Goal: Navigation & Orientation: Find specific page/section

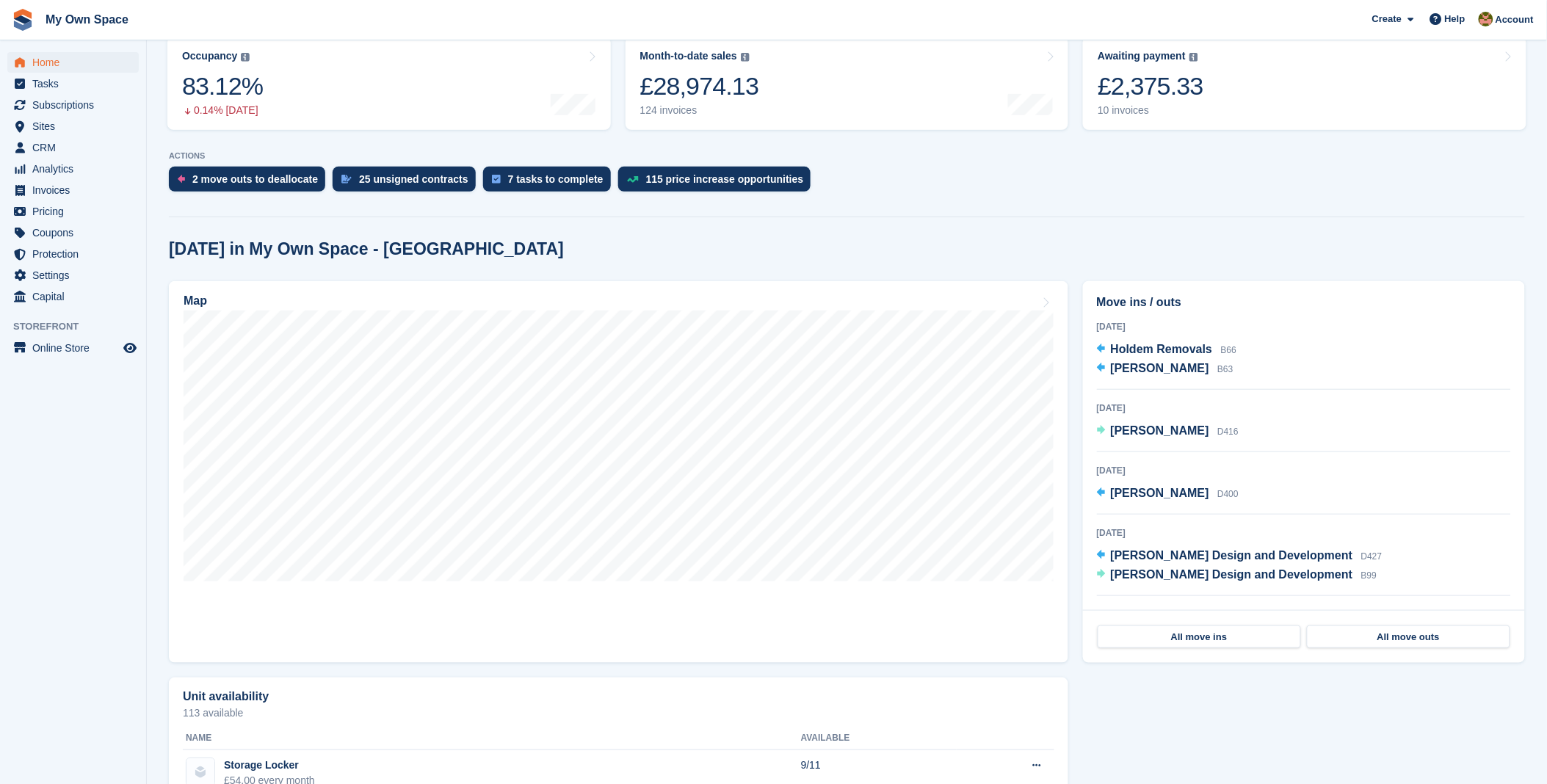
scroll to position [245, 0]
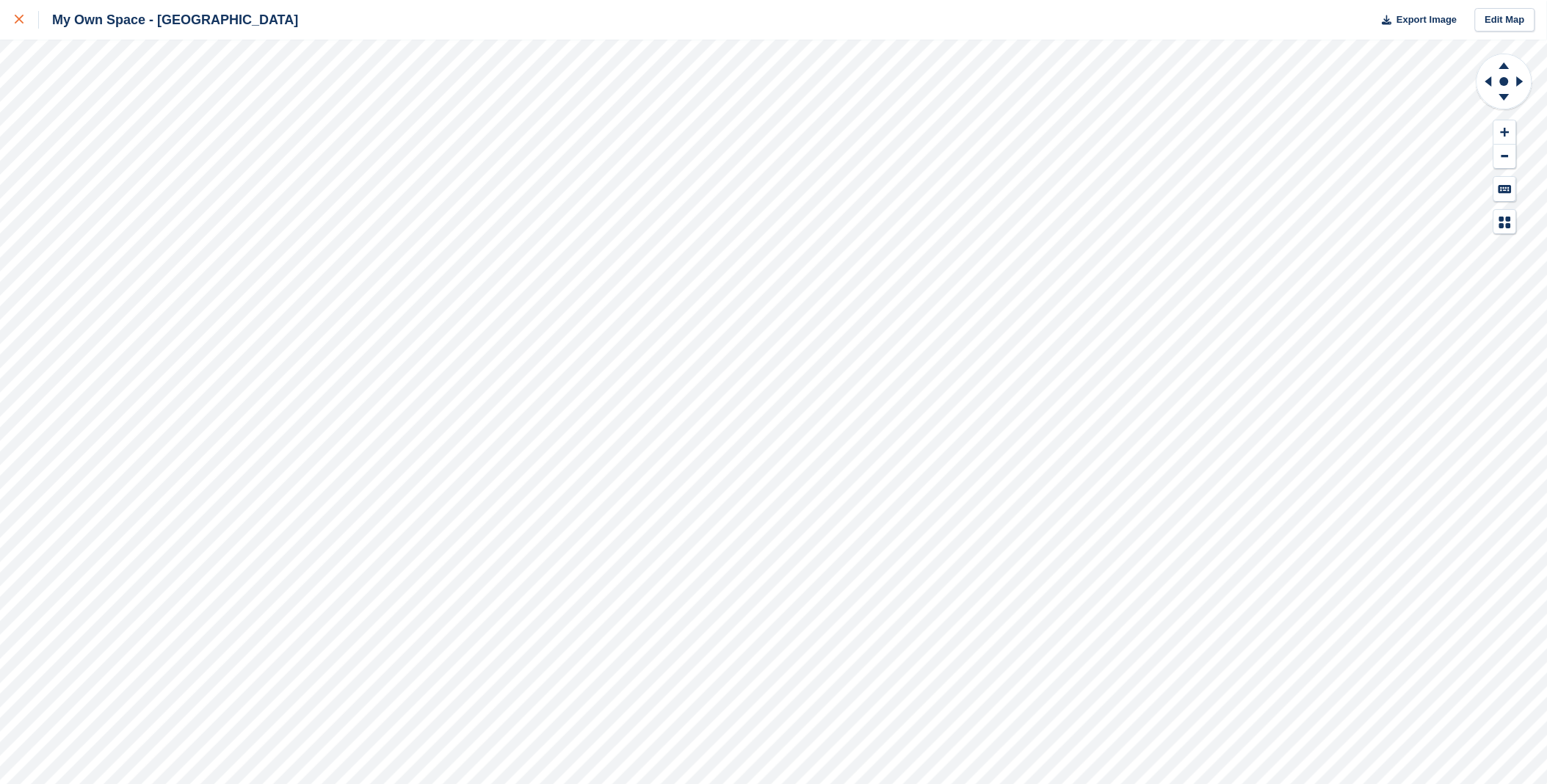
click at [18, 25] on div at bounding box center [26, 20] width 25 height 18
